Goal: Find specific page/section: Find specific page/section

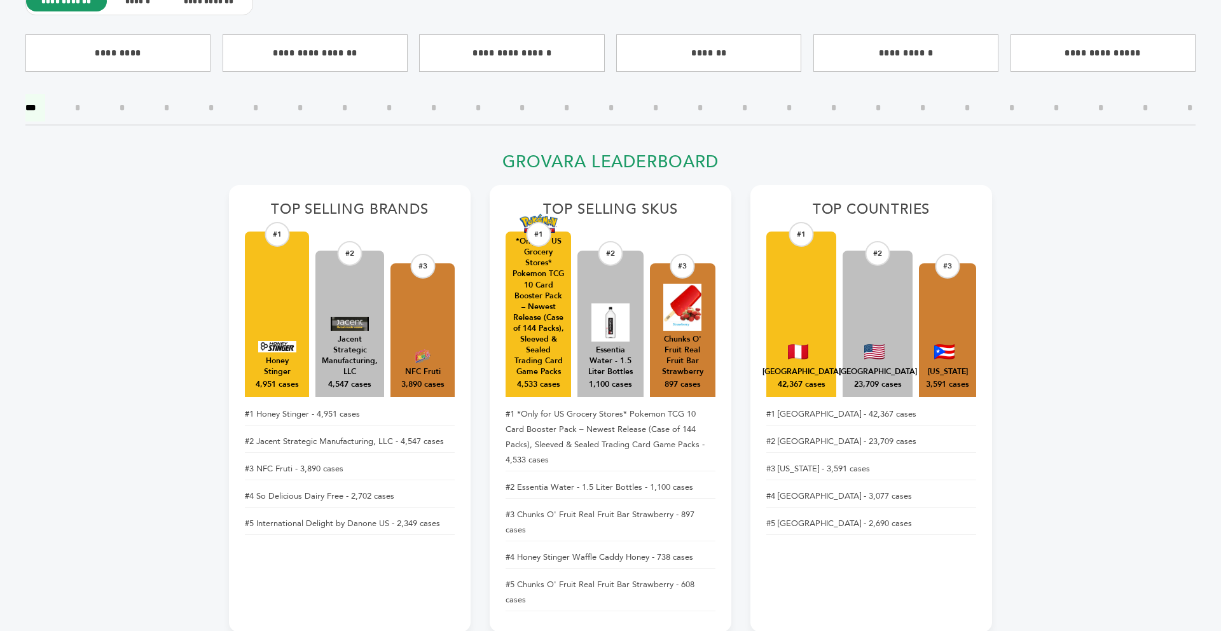
scroll to position [495, 0]
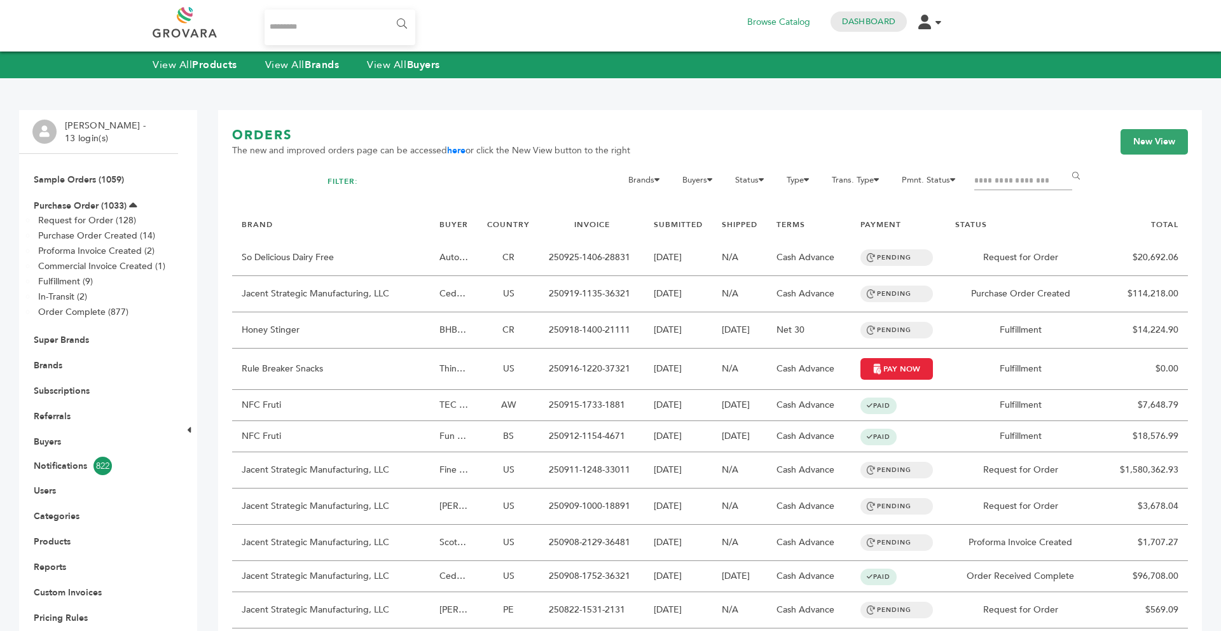
click at [321, 68] on strong "Brands" at bounding box center [322, 65] width 34 height 14
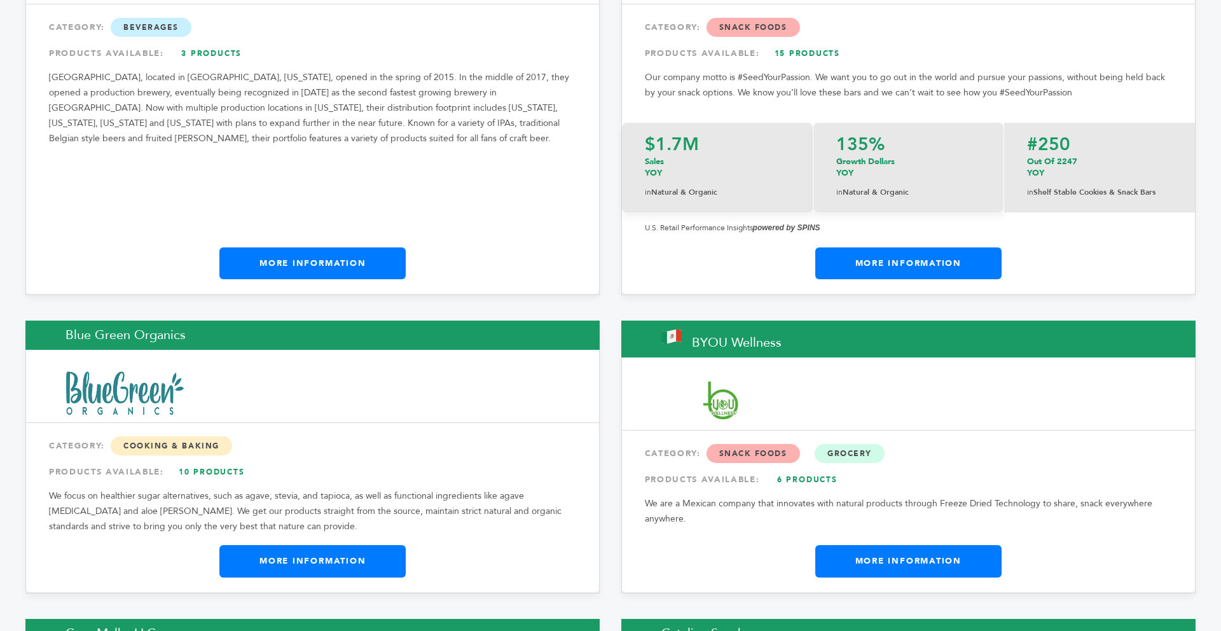
scroll to position [4196, 0]
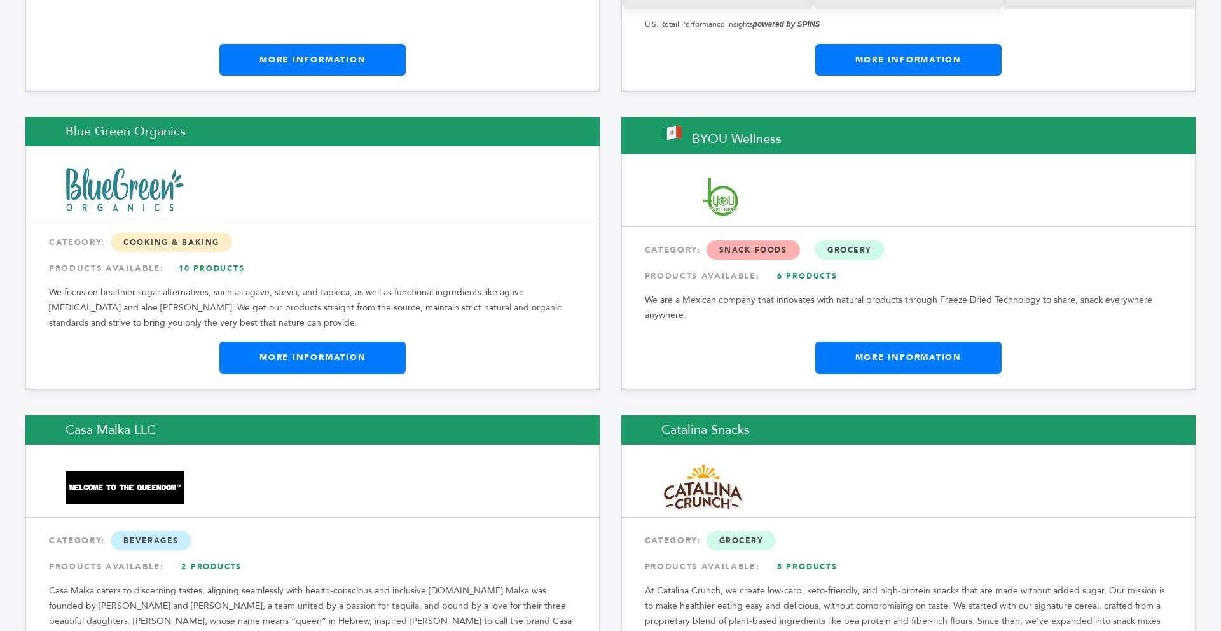
click at [874, 341] on link "More Information" at bounding box center [908, 357] width 186 height 32
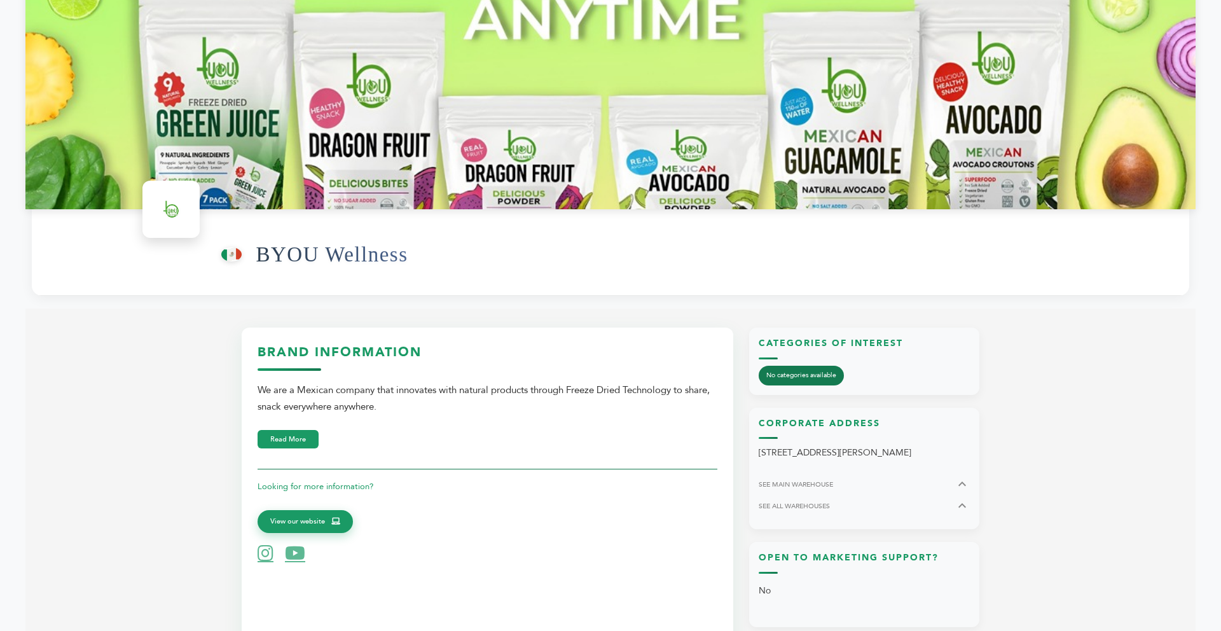
scroll to position [203, 0]
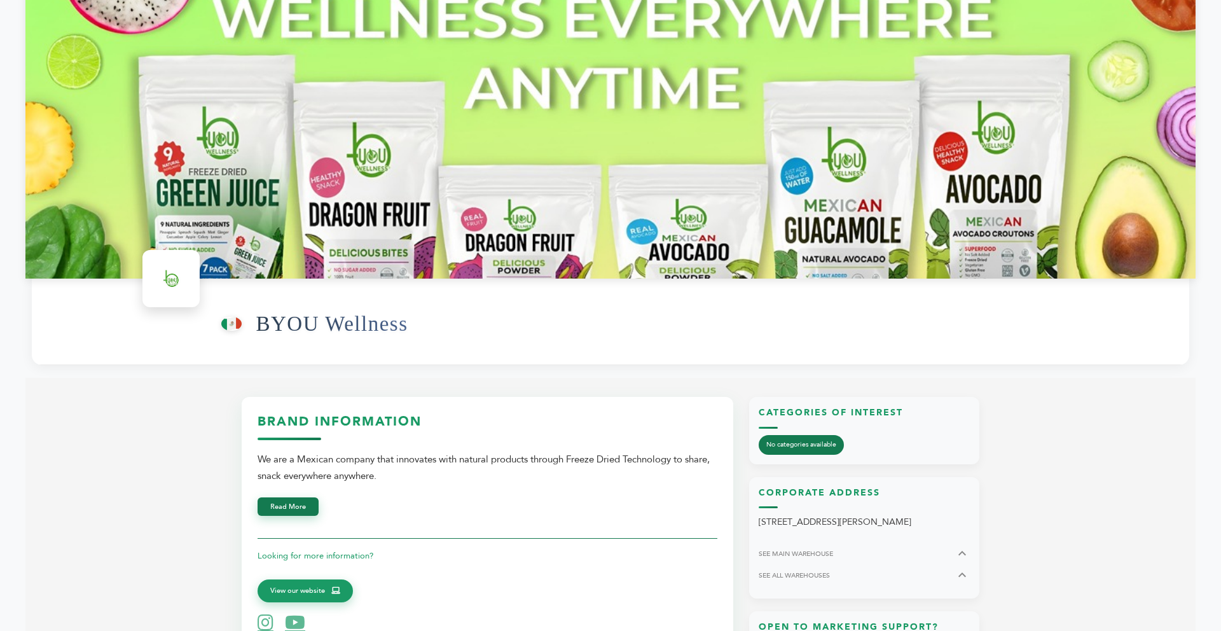
click at [300, 510] on button "Read More" at bounding box center [288, 506] width 61 height 18
click at [300, 510] on button "Read Less" at bounding box center [287, 506] width 58 height 18
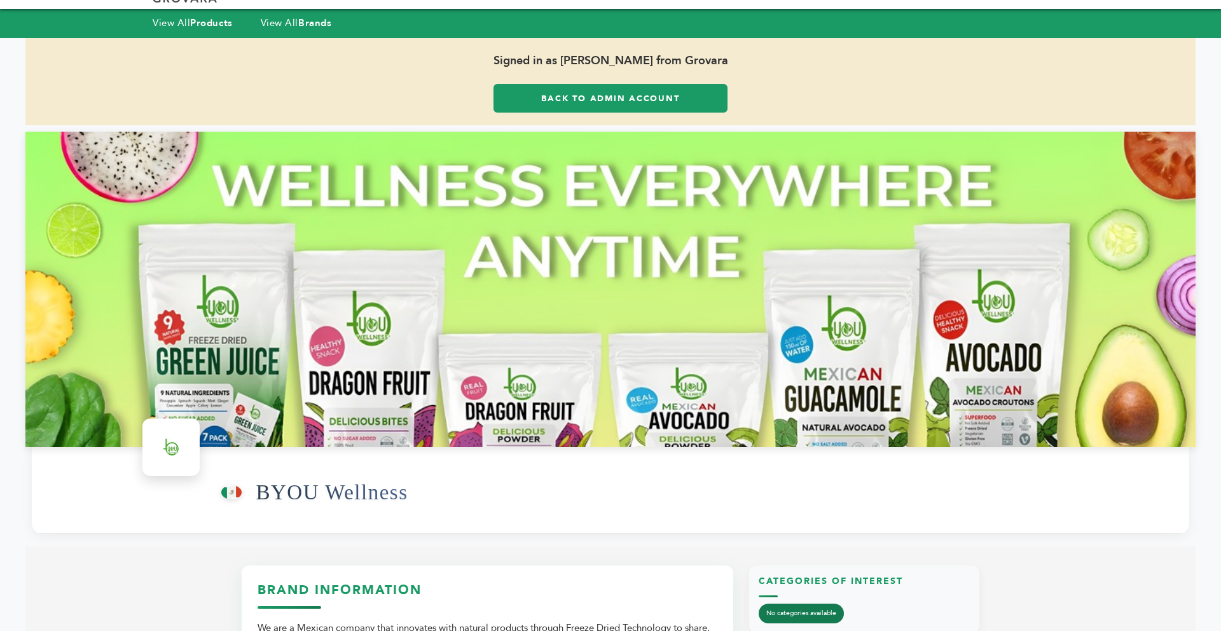
scroll to position [0, 0]
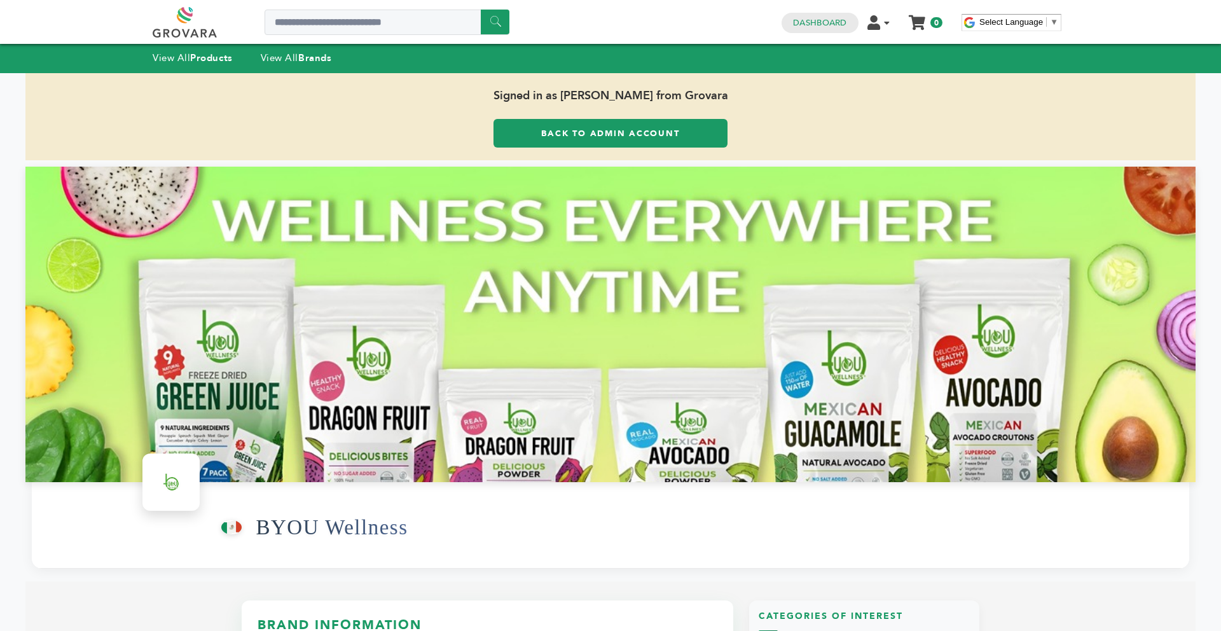
click at [564, 135] on link "Back to Admin Account" at bounding box center [610, 133] width 234 height 29
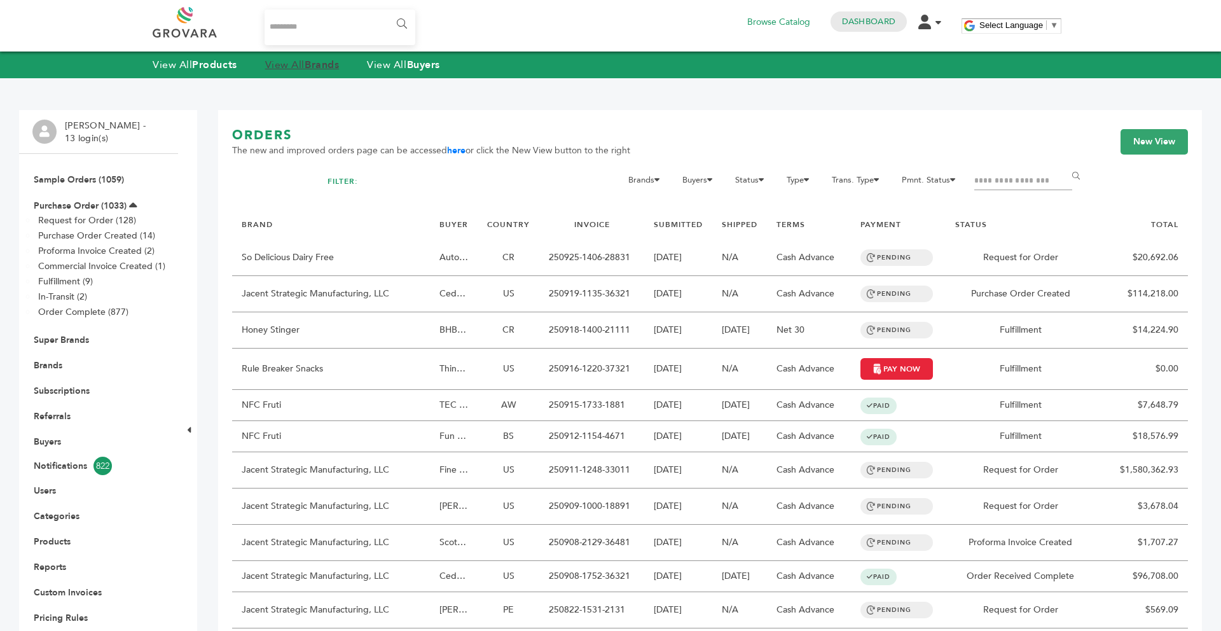
click at [306, 65] on link "View All Brands" at bounding box center [302, 65] width 74 height 14
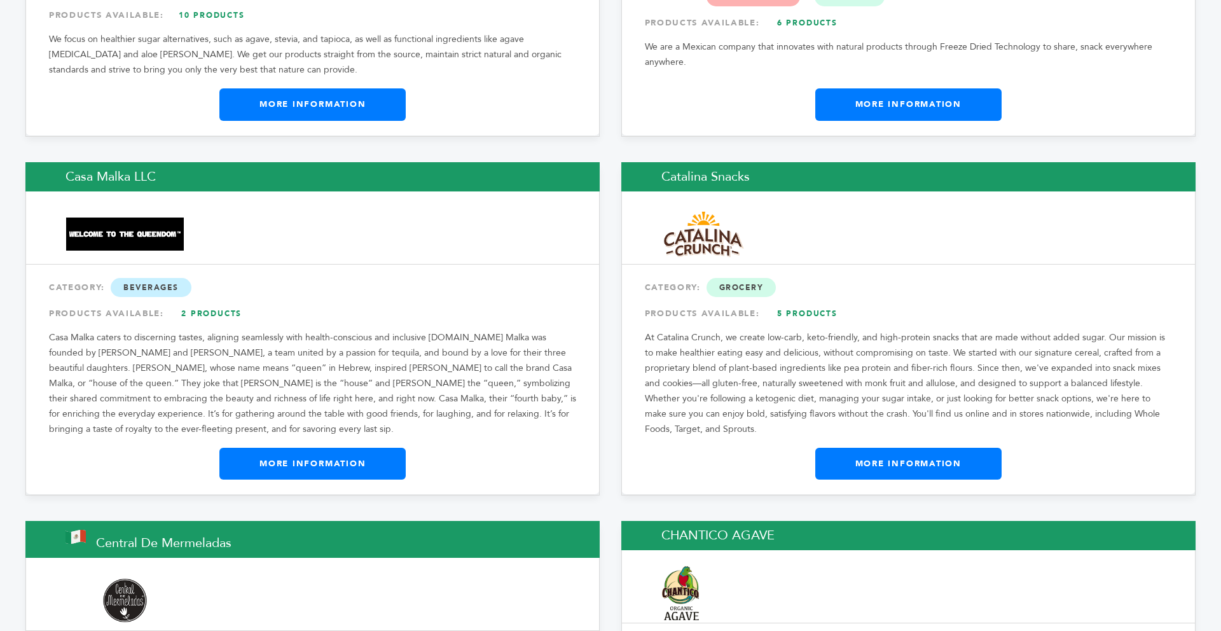
scroll to position [4476, 0]
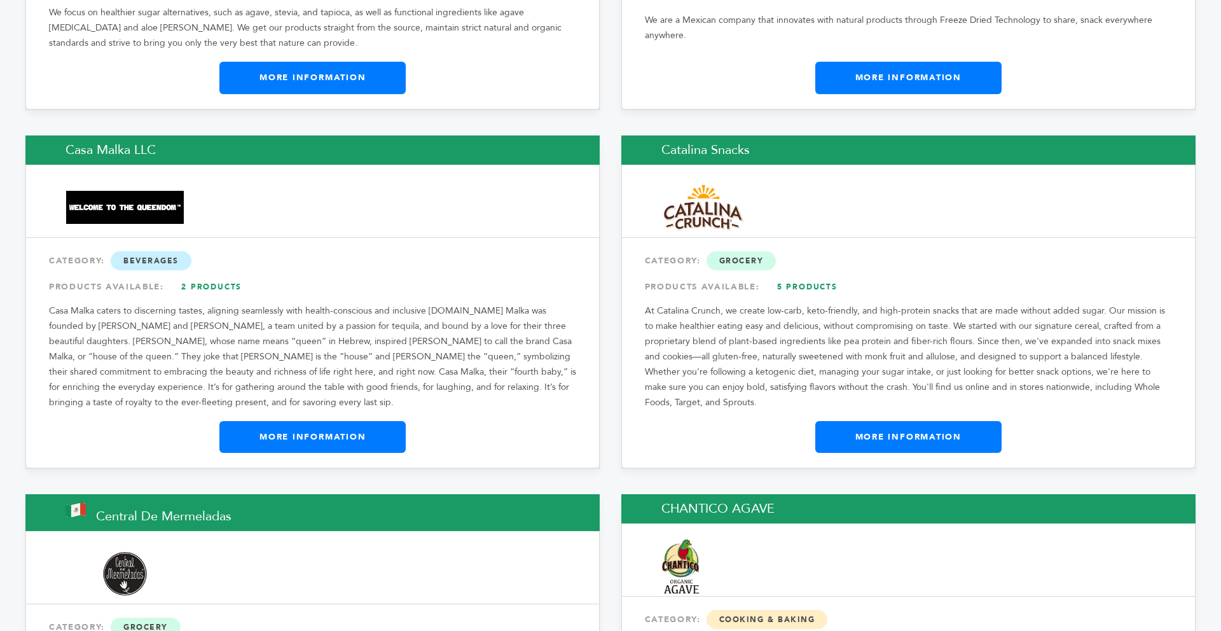
click at [315, 421] on link "More Information" at bounding box center [312, 437] width 186 height 32
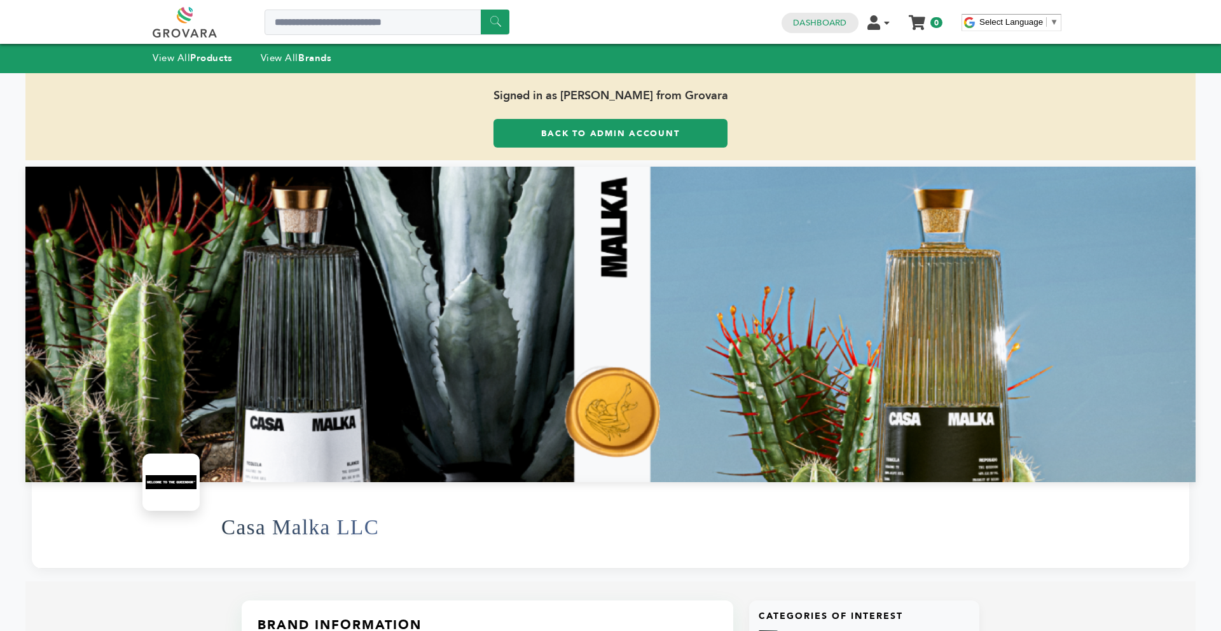
click at [610, 129] on link "Back to Admin Account" at bounding box center [610, 133] width 234 height 29
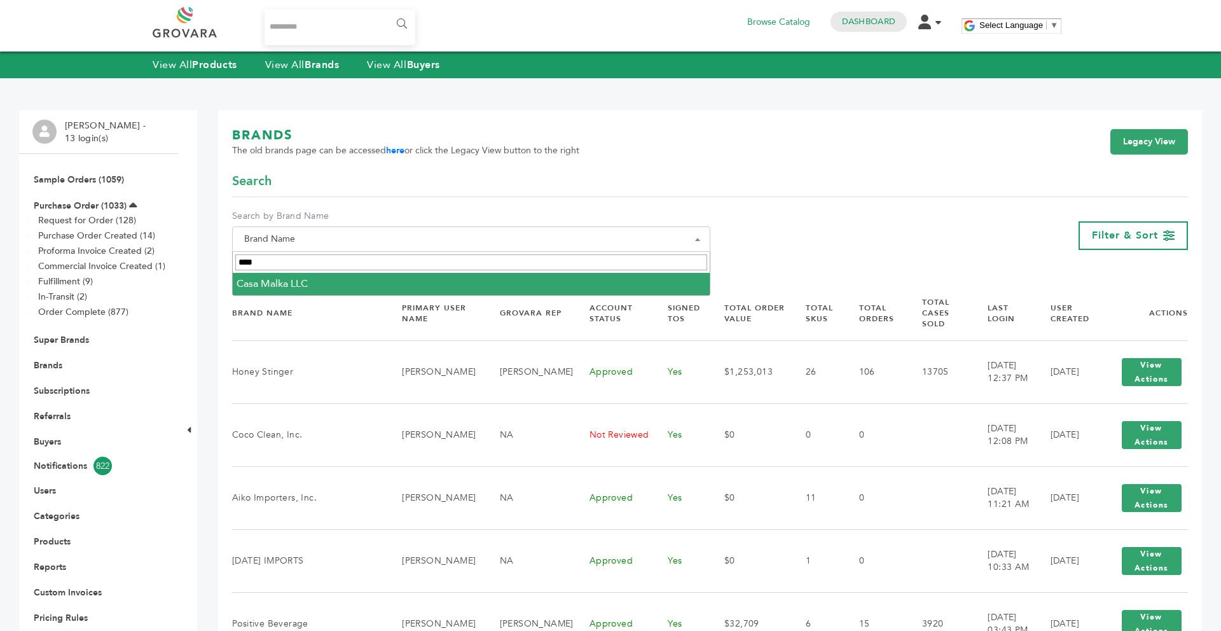
type input "****"
select select "**********"
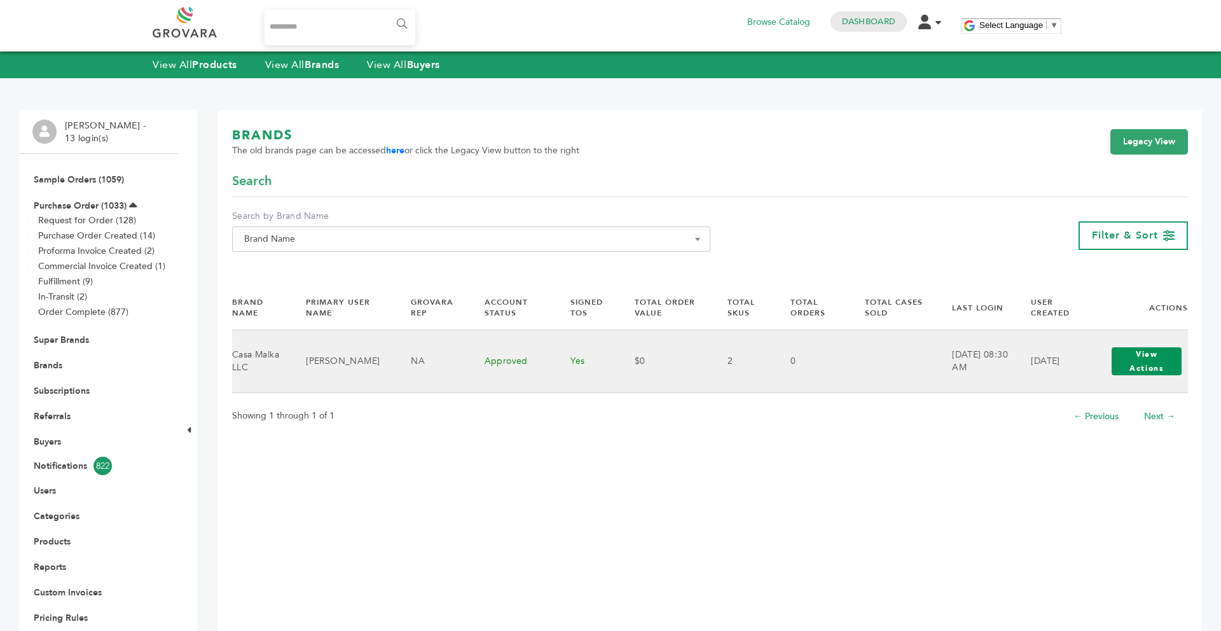
click at [1134, 367] on button "View Actions" at bounding box center [1146, 361] width 70 height 28
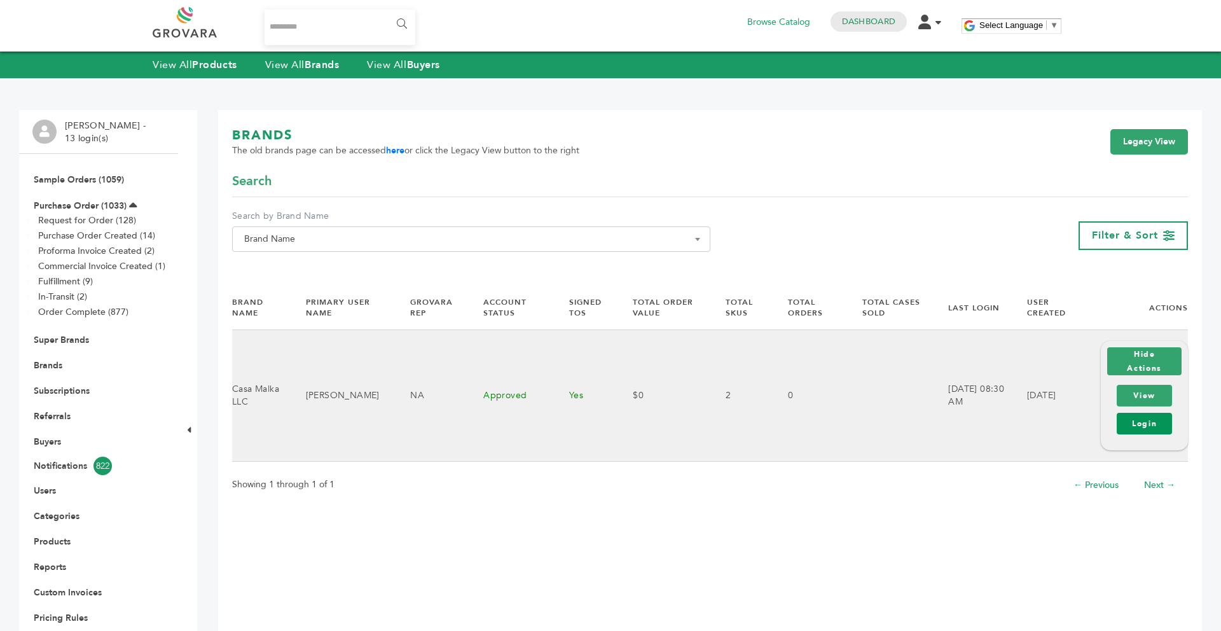
click at [1132, 428] on link "Login" at bounding box center [1143, 424] width 55 height 22
